Goal: Task Accomplishment & Management: Manage account settings

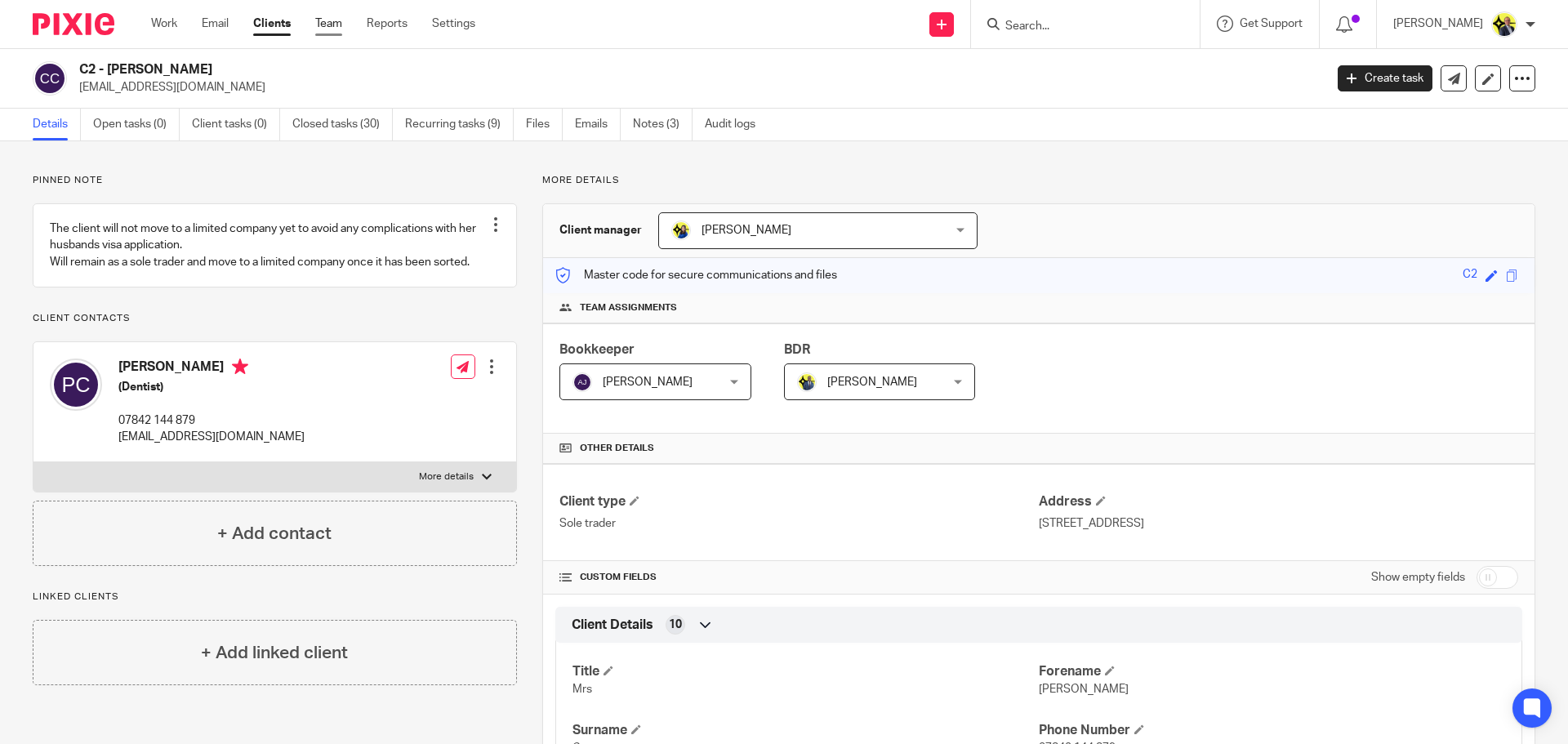
click at [331, 31] on link "Team" at bounding box center [328, 24] width 27 height 17
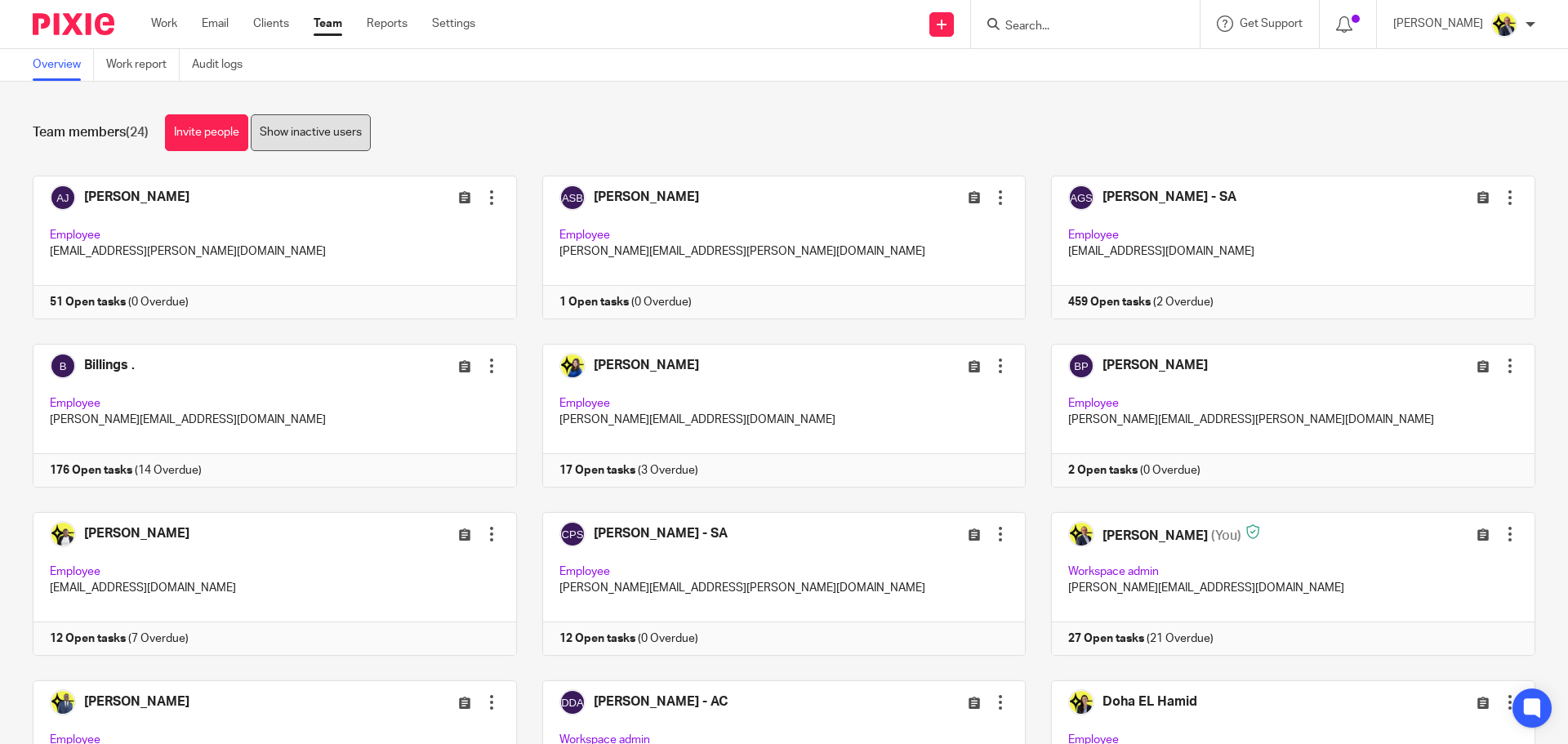
click at [329, 144] on link "Show inactive users" at bounding box center [311, 133] width 120 height 37
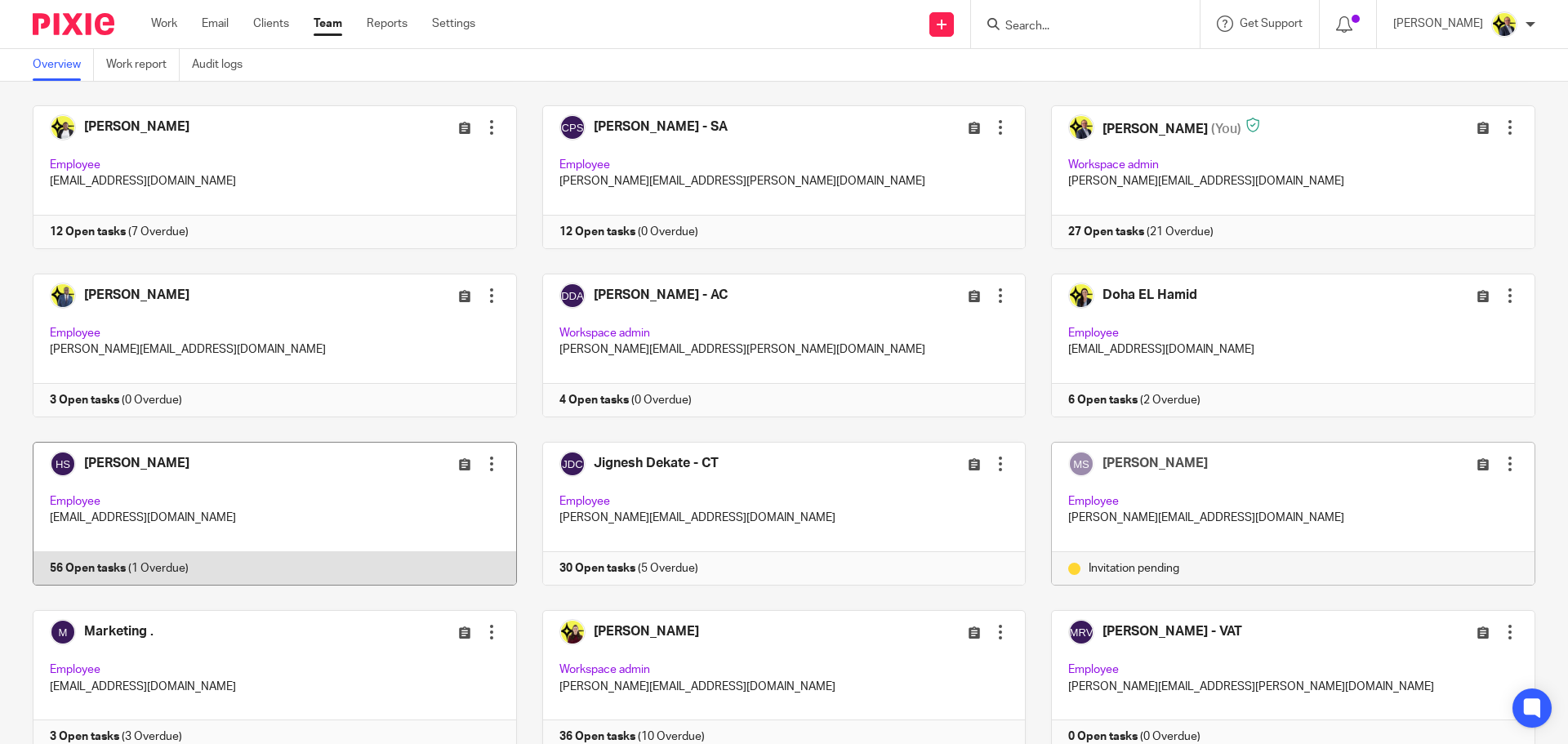
scroll to position [408, 0]
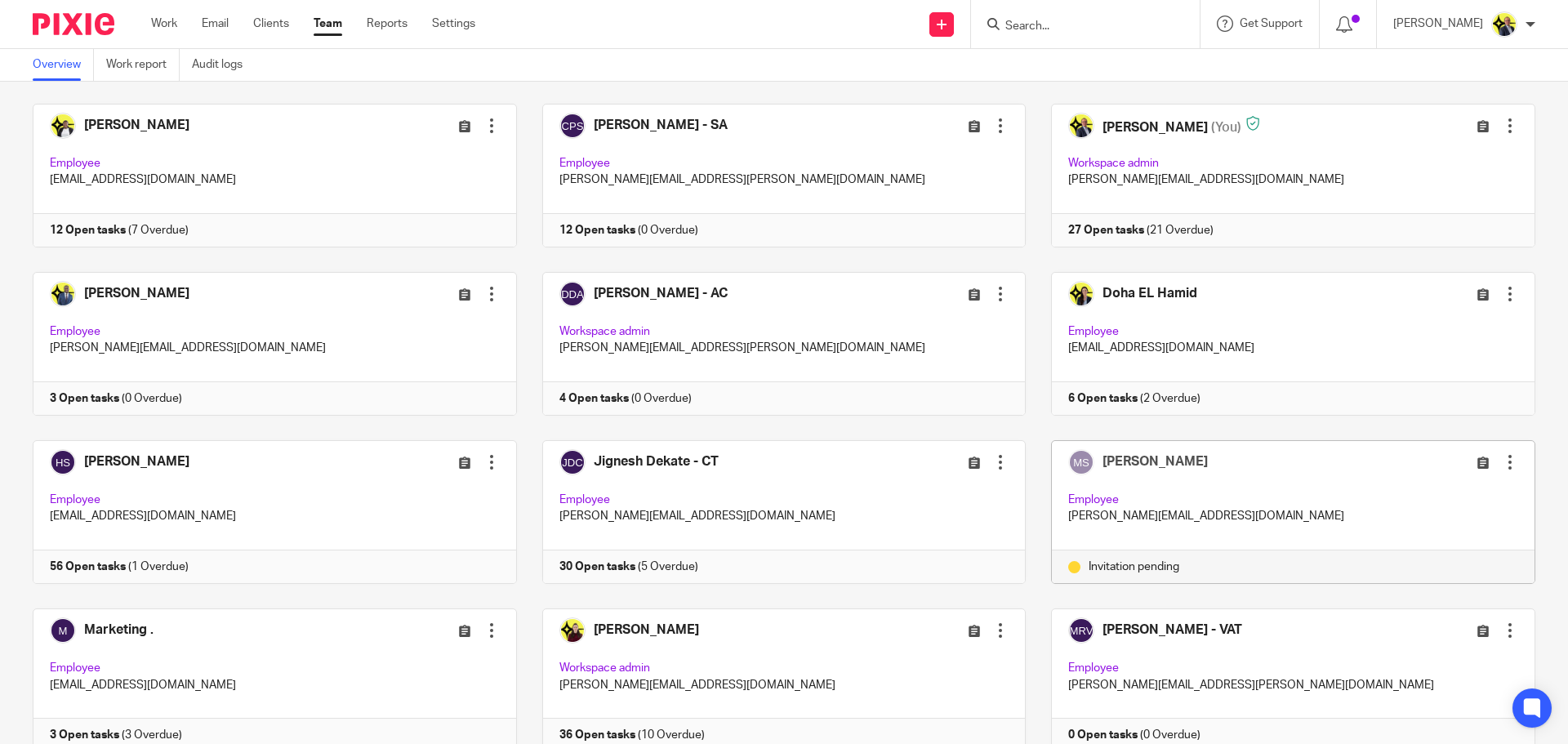
click at [1502, 466] on div at bounding box center [1511, 462] width 17 height 17
click at [1445, 525] on span "Resend invitation" at bounding box center [1448, 527] width 88 height 12
